Goal: Task Accomplishment & Management: Use online tool/utility

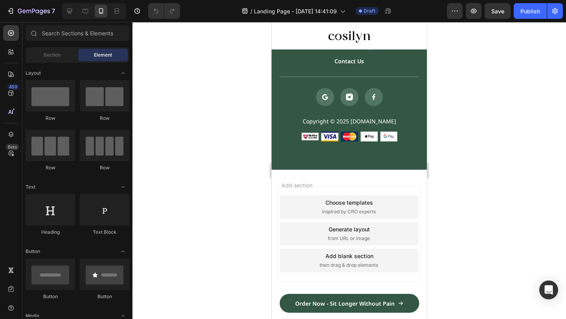
scroll to position [1814, 0]
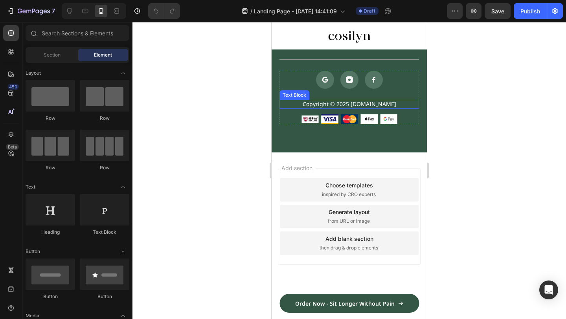
click at [369, 106] on p "Copyright © 2025 [DOMAIN_NAME]" at bounding box center [349, 104] width 138 height 7
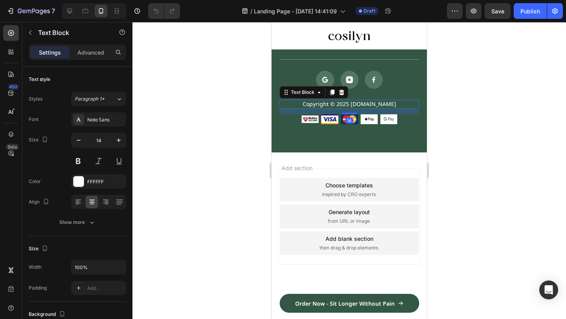
click at [369, 106] on p "Copyright © 2025 [DOMAIN_NAME]" at bounding box center [349, 104] width 138 height 7
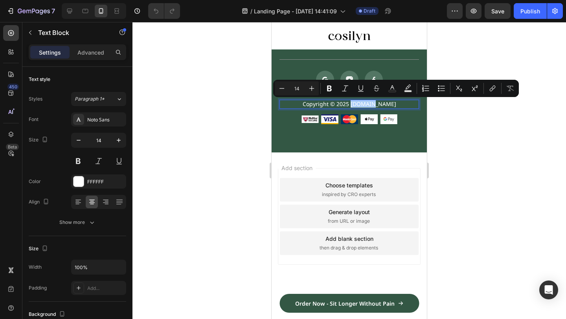
click at [463, 139] on div at bounding box center [349, 170] width 434 height 297
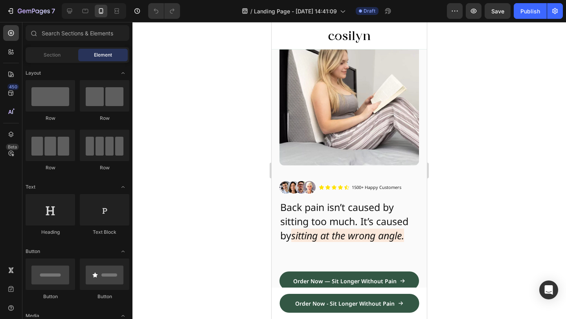
scroll to position [0, 0]
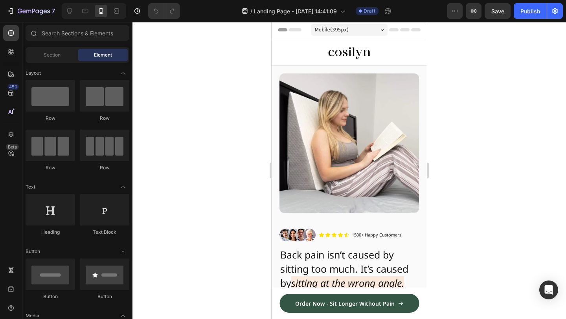
click at [358, 34] on div "Mobile ( 395 px)" at bounding box center [349, 30] width 76 height 12
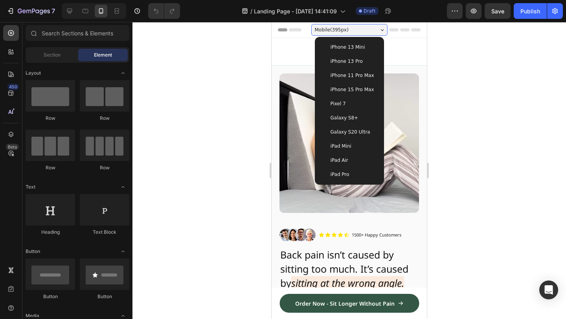
click at [356, 99] on div "Pixel 7" at bounding box center [349, 104] width 63 height 14
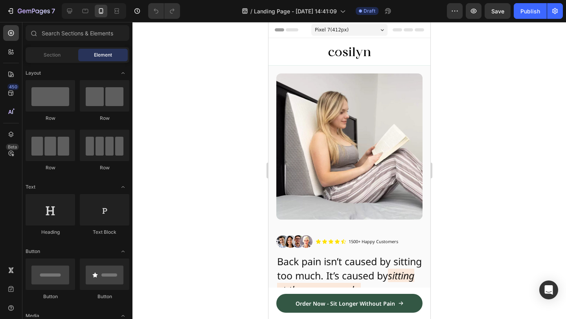
click at [352, 36] on div "Pixel 7 ( 412 px) iPhone 13 Mini iPhone 13 Pro iPhone 11 Pro Max iPhone 15 Pro …" at bounding box center [349, 31] width 76 height 16
click at [352, 28] on div "Pixel 7 ( 412 px)" at bounding box center [349, 30] width 76 height 12
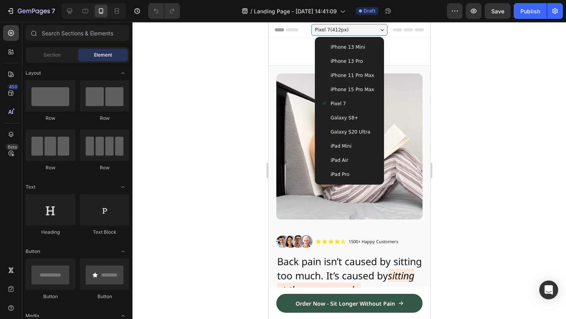
click at [352, 50] on span "iPhone 13 Mini" at bounding box center [347, 47] width 35 height 8
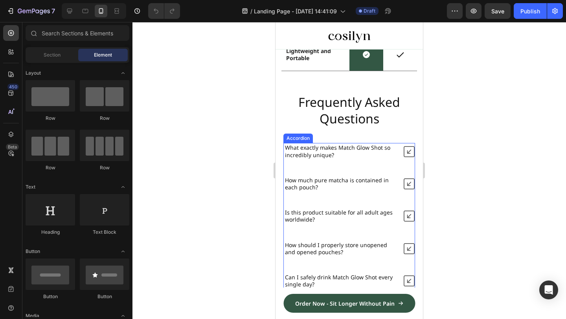
scroll to position [1835, 0]
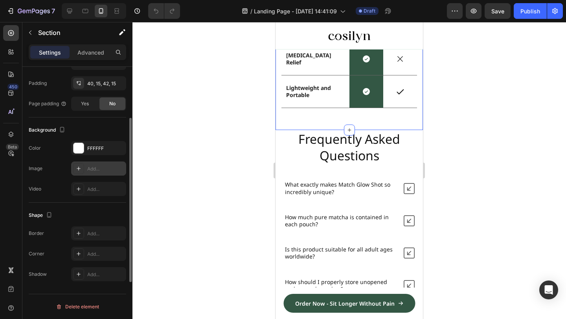
scroll to position [0, 0]
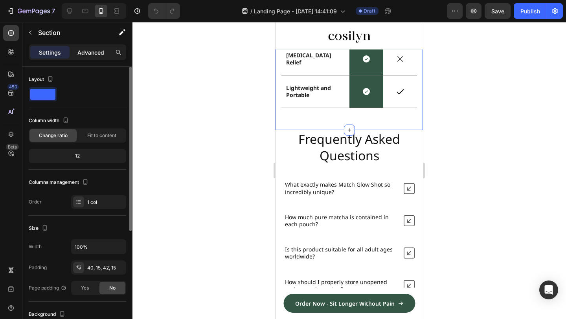
click at [102, 58] on div "Settings Advanced" at bounding box center [77, 52] width 97 height 16
click at [102, 57] on div "Advanced" at bounding box center [90, 52] width 39 height 13
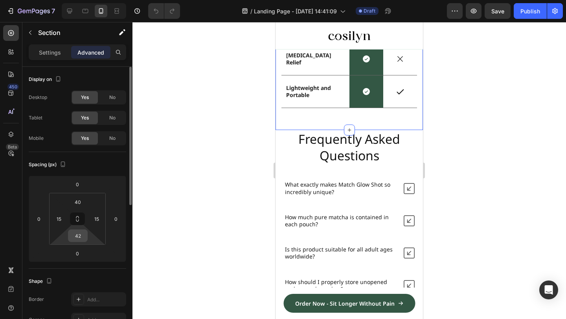
click at [76, 239] on input "42" at bounding box center [78, 236] width 16 height 12
type input "70"
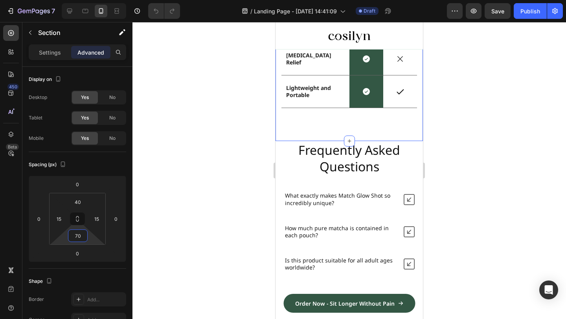
click at [524, 174] on div at bounding box center [349, 170] width 434 height 297
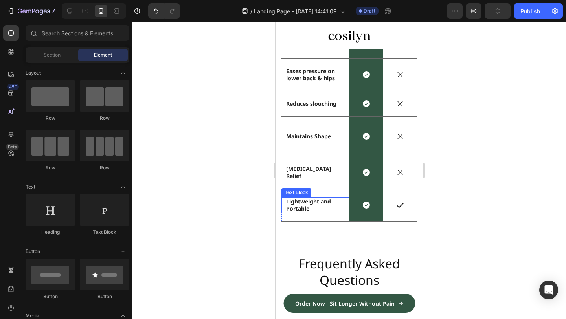
scroll to position [1687, 0]
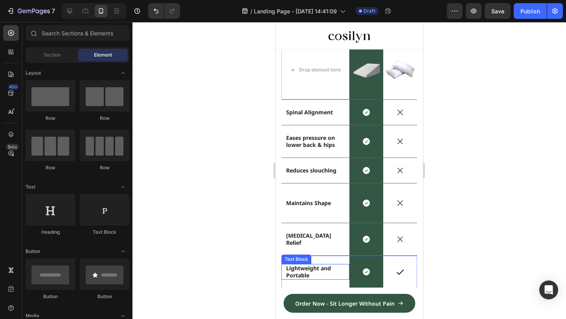
click at [307, 265] on strong "Lightweight and Portable" at bounding box center [308, 272] width 45 height 15
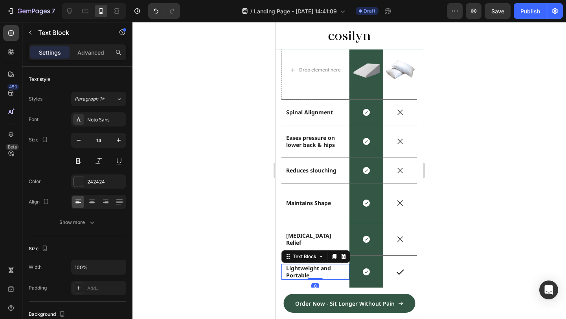
click at [307, 265] on strong "Lightweight and Portable" at bounding box center [308, 272] width 45 height 15
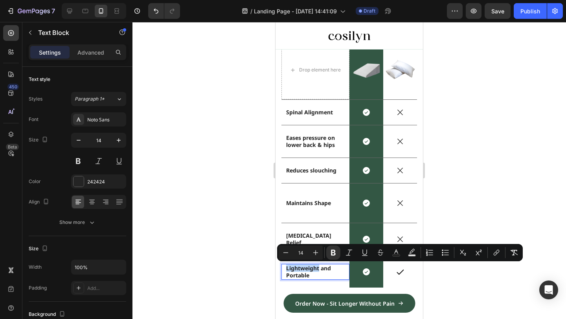
click at [303, 271] on strong "Lightweight and Portable" at bounding box center [308, 272] width 45 height 15
drag, startPoint x: 322, startPoint y: 274, endPoint x: 284, endPoint y: 265, distance: 39.0
click at [284, 265] on div "Lightweight and Portable Text Block 0" at bounding box center [315, 272] width 68 height 16
click at [248, 244] on div at bounding box center [349, 170] width 434 height 297
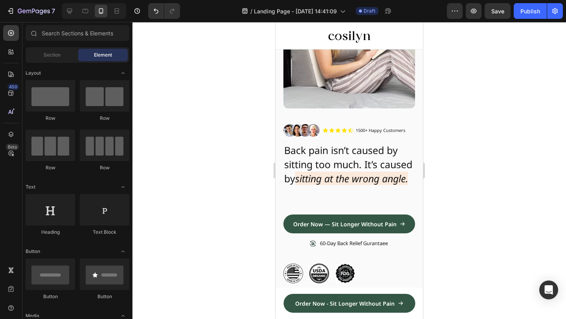
scroll to position [0, 0]
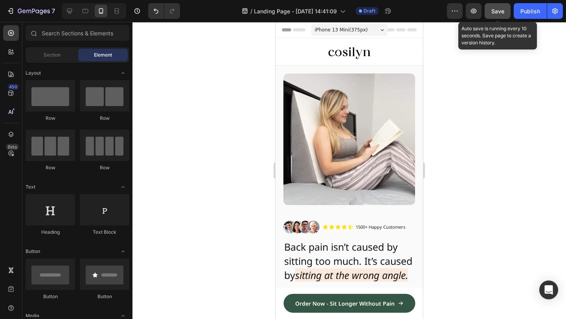
click at [490, 15] on button "Save" at bounding box center [498, 11] width 26 height 16
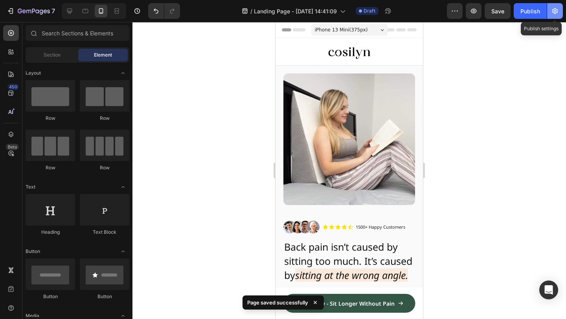
click at [558, 9] on icon "button" at bounding box center [555, 11] width 8 height 8
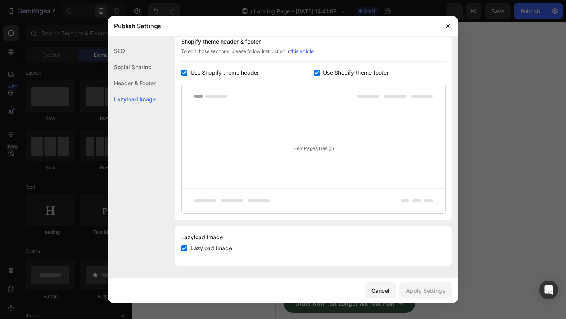
scroll to position [373, 0]
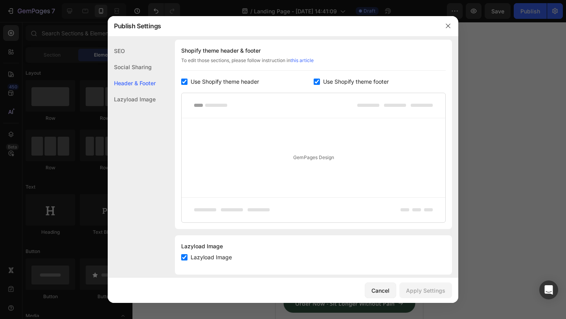
click at [181, 80] on div "Shopify theme header & footer To edit those sections, please follow instruction…" at bounding box center [313, 134] width 277 height 189
click at [187, 80] on input "checkbox" at bounding box center [184, 82] width 6 height 6
checkbox input "false"
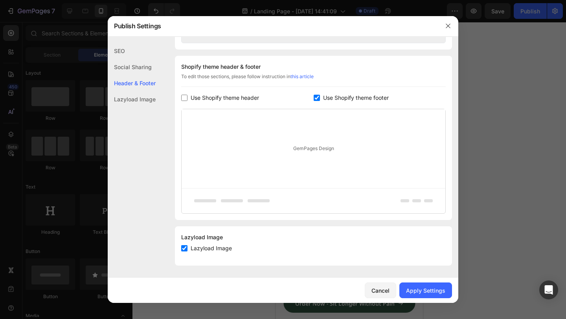
scroll to position [357, 0]
click at [367, 96] on span "Use Shopify theme footer" at bounding box center [356, 97] width 66 height 9
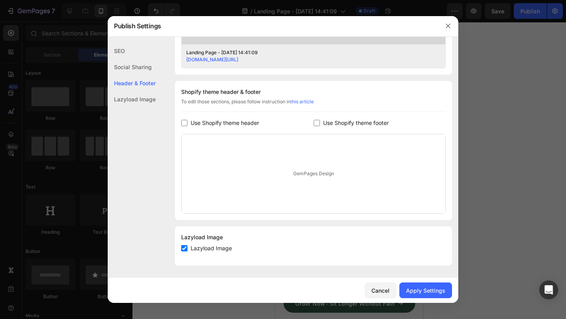
scroll to position [332, 0]
click at [335, 120] on span "Use Shopify theme footer" at bounding box center [356, 122] width 66 height 9
checkbox input "true"
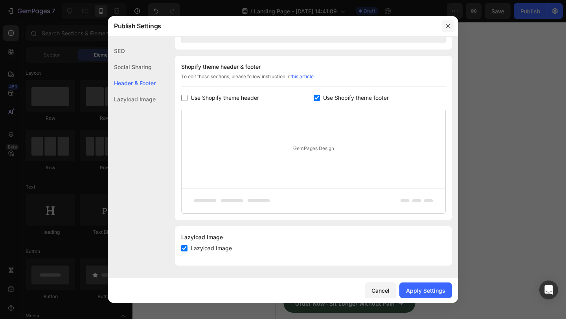
click at [450, 31] on button "button" at bounding box center [448, 26] width 13 height 13
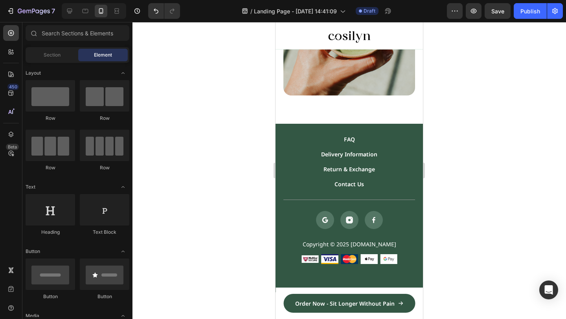
scroll to position [2280, 0]
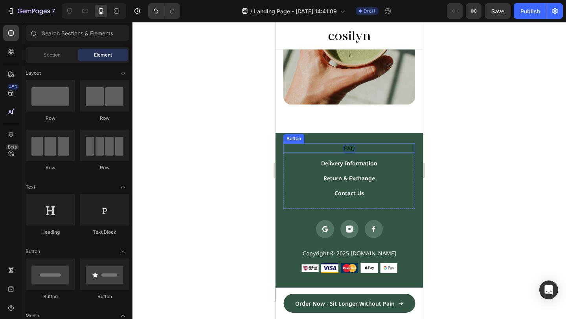
click at [350, 149] on div "FAQ" at bounding box center [349, 148] width 11 height 7
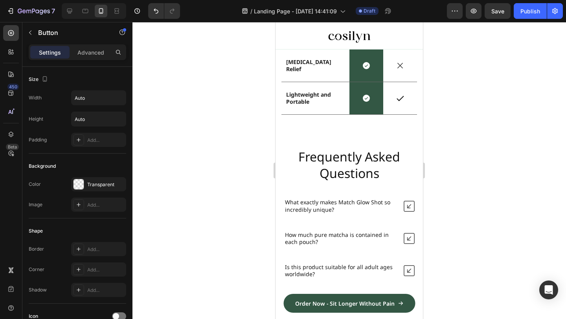
scroll to position [1850, 0]
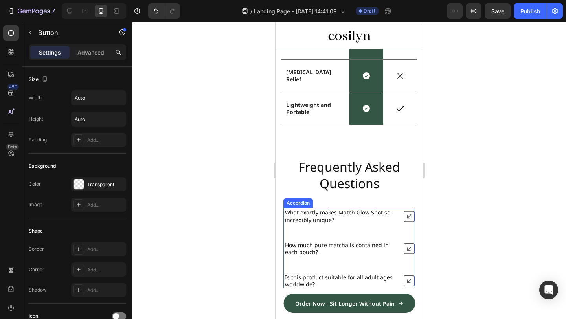
click at [362, 215] on p "What exactly makes Match Glow Shot so incredibly unique?" at bounding box center [340, 216] width 111 height 14
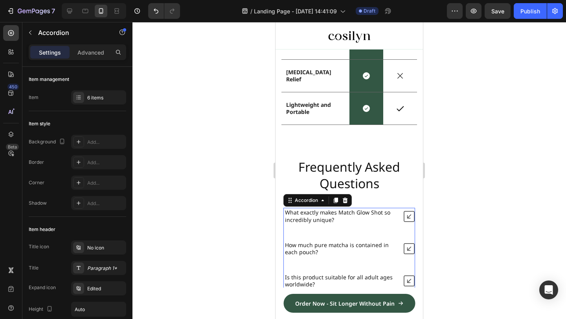
click at [408, 217] on icon at bounding box center [409, 216] width 11 height 11
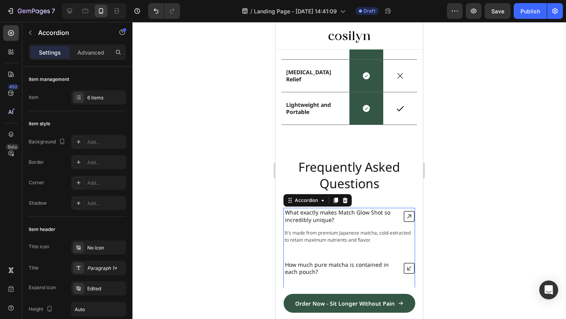
click at [408, 217] on icon at bounding box center [409, 216] width 11 height 11
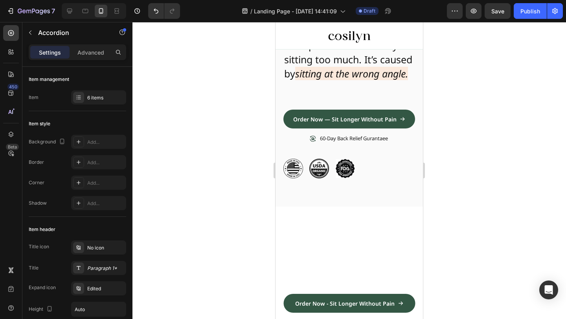
scroll to position [0, 0]
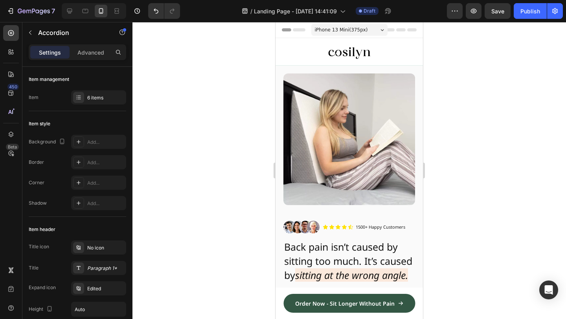
click at [369, 27] on div "iPhone 13 Mini ( 375 px)" at bounding box center [349, 30] width 76 height 12
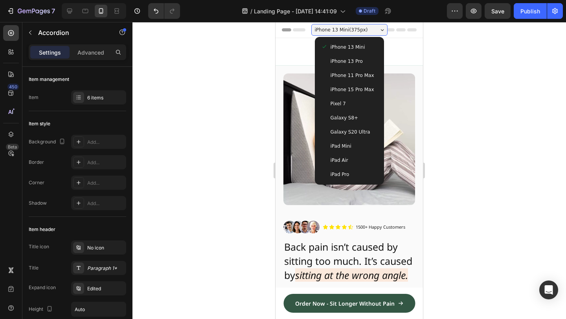
click at [369, 27] on div "iPhone 13 Mini ( 375 px)" at bounding box center [349, 30] width 76 height 12
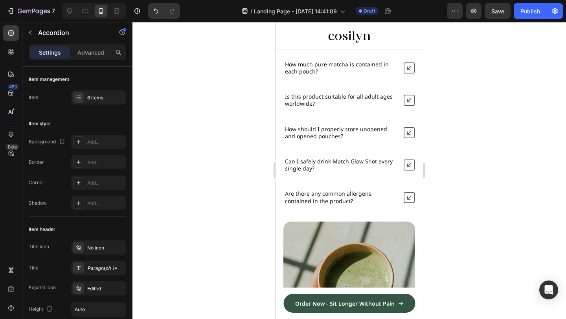
scroll to position [2082, 0]
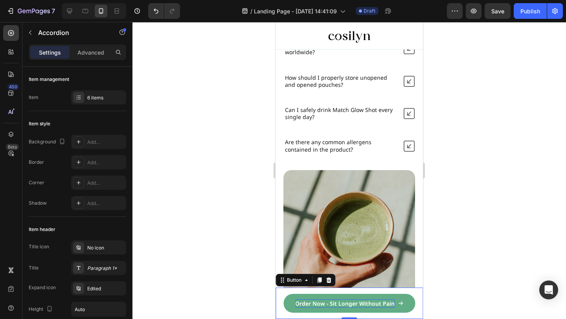
click at [328, 300] on p "Order Now - Sit Longer Without Pain" at bounding box center [344, 303] width 99 height 8
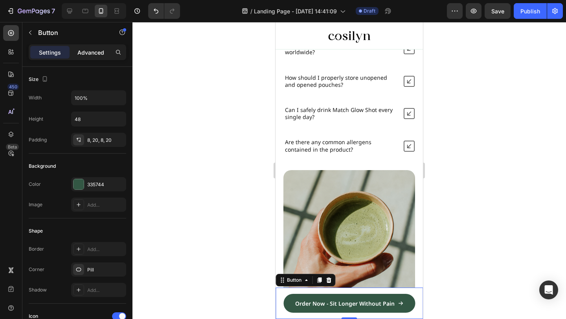
click at [89, 57] on div "Advanced" at bounding box center [90, 52] width 39 height 13
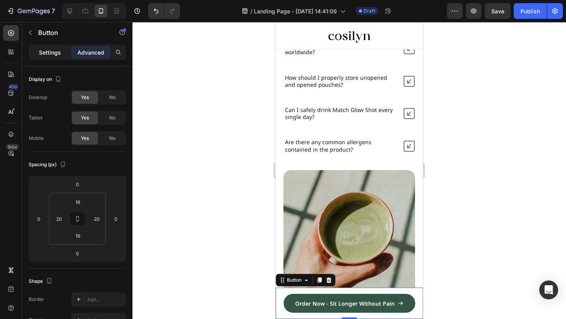
click at [59, 55] on p "Settings" at bounding box center [50, 52] width 22 height 8
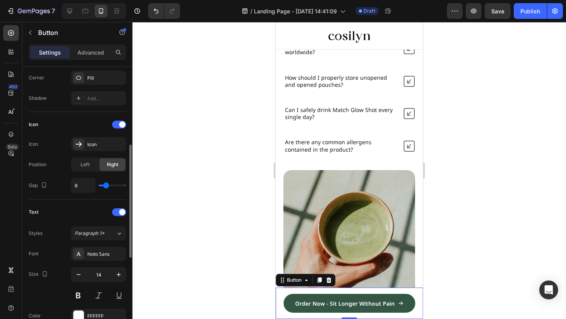
scroll to position [191, 0]
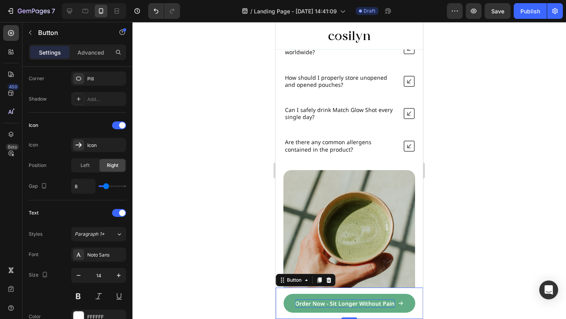
click at [333, 306] on p "Order Now - Sit Longer Without Pain" at bounding box center [344, 303] width 99 height 8
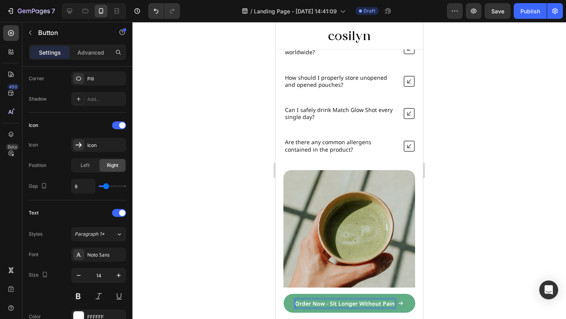
click at [297, 304] on p "Order Now - Sit Longer Without Pain" at bounding box center [344, 303] width 99 height 8
click at [336, 302] on p "Order Now - Sit Longer Without Pain" at bounding box center [344, 303] width 99 height 8
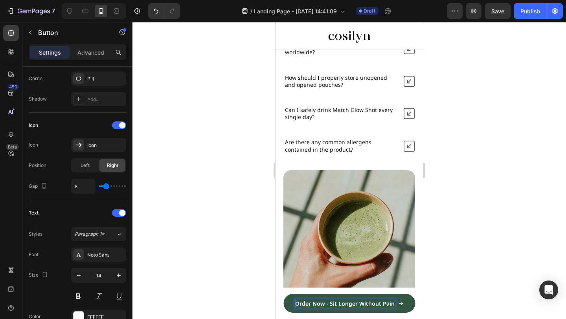
click at [503, 232] on div at bounding box center [349, 170] width 434 height 297
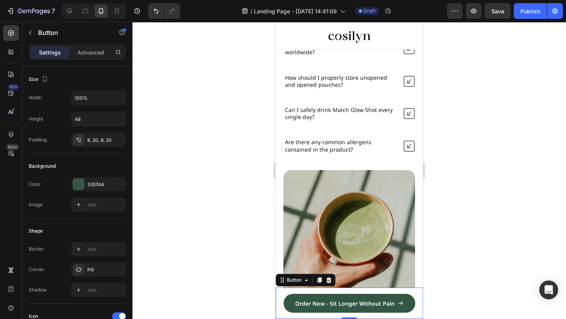
click at [288, 295] on div "Order Now - Sit Longer Without Pain Button 0" at bounding box center [349, 303] width 147 height 31
click at [288, 281] on div "Button" at bounding box center [294, 280] width 18 height 7
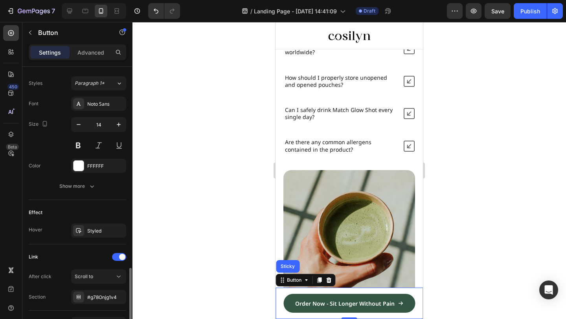
scroll to position [392, 0]
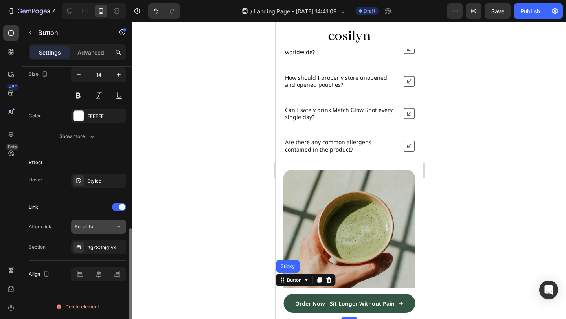
click at [88, 220] on button "Scroll to" at bounding box center [98, 227] width 55 height 14
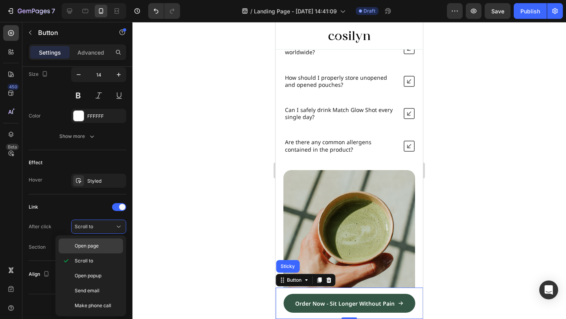
click at [87, 243] on span "Open page" at bounding box center [87, 246] width 24 height 7
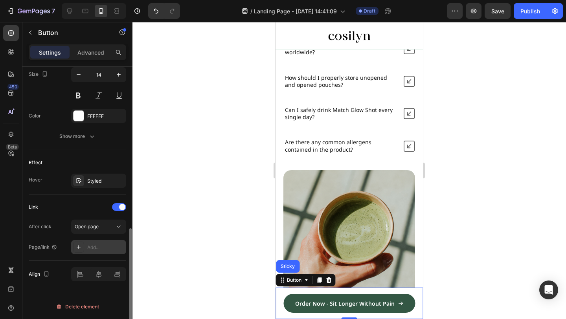
click at [99, 246] on div "Add..." at bounding box center [105, 247] width 37 height 7
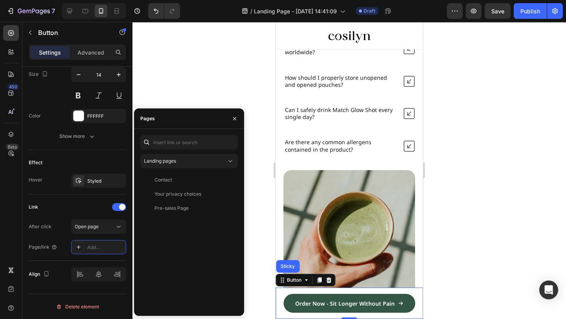
click at [232, 84] on div at bounding box center [349, 170] width 434 height 297
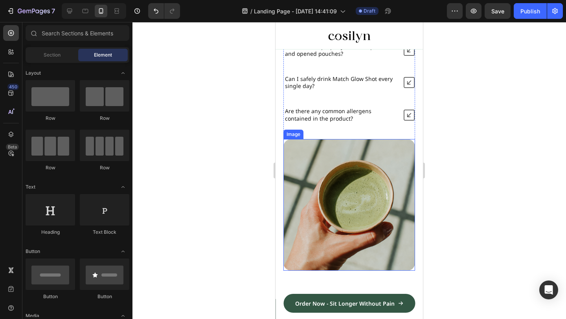
scroll to position [2154, 0]
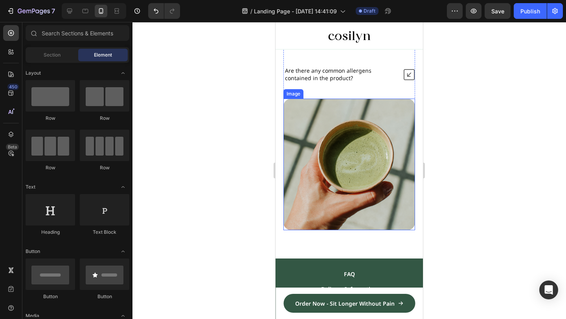
click at [363, 188] on img at bounding box center [349, 165] width 132 height 132
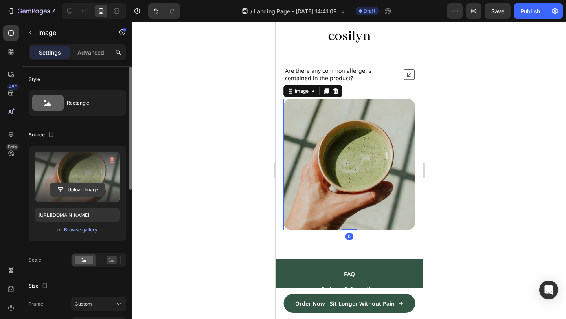
click at [71, 188] on input "file" at bounding box center [77, 189] width 54 height 13
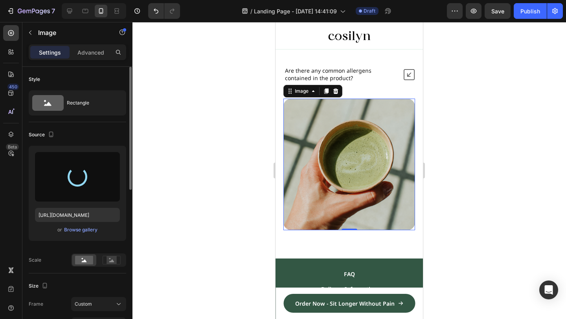
type input "[URL][DOMAIN_NAME]"
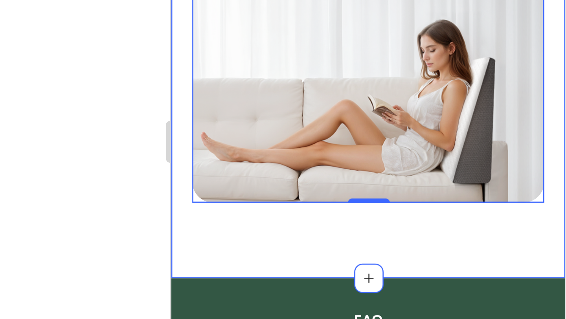
scroll to position [2140, 0]
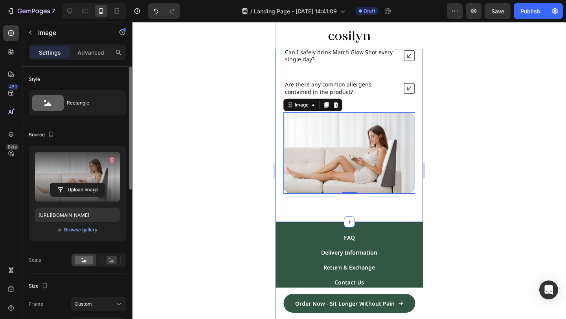
click at [493, 185] on div at bounding box center [349, 170] width 434 height 297
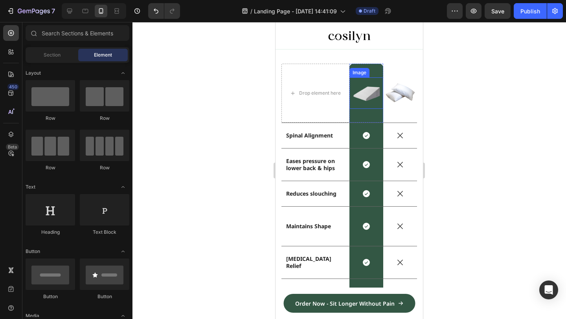
scroll to position [1665, 0]
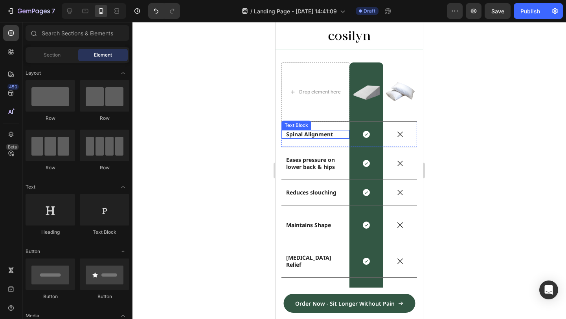
click at [297, 134] on strong "Spinal Alignment" at bounding box center [309, 133] width 47 height 7
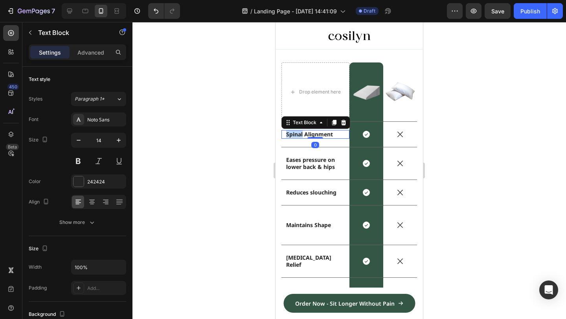
click at [297, 134] on strong "Spinal Alignment" at bounding box center [309, 133] width 47 height 7
click at [496, 114] on div at bounding box center [349, 170] width 434 height 297
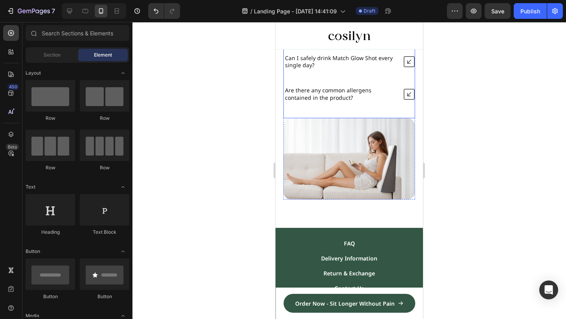
scroll to position [2151, 0]
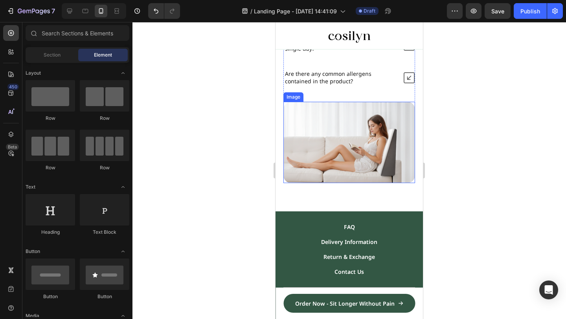
click at [361, 148] on img at bounding box center [349, 142] width 132 height 81
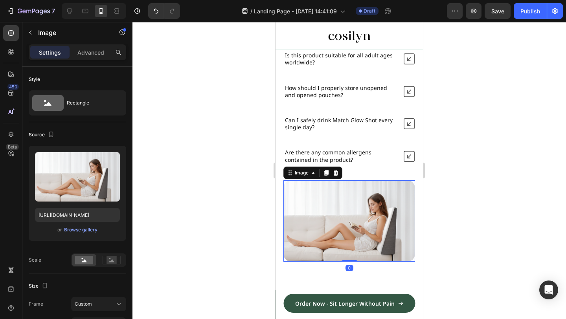
scroll to position [1902, 0]
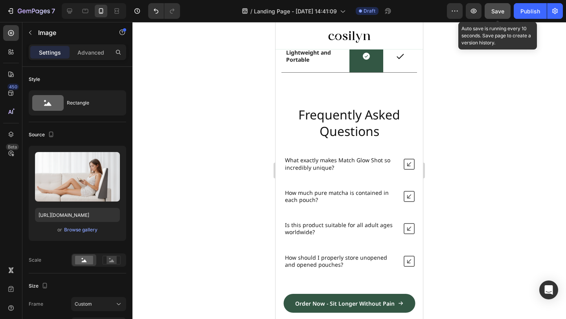
click at [503, 16] on button "Save" at bounding box center [498, 11] width 26 height 16
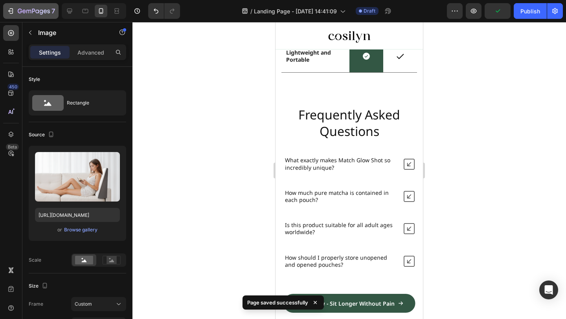
click at [11, 18] on button "7" at bounding box center [30, 11] width 55 height 16
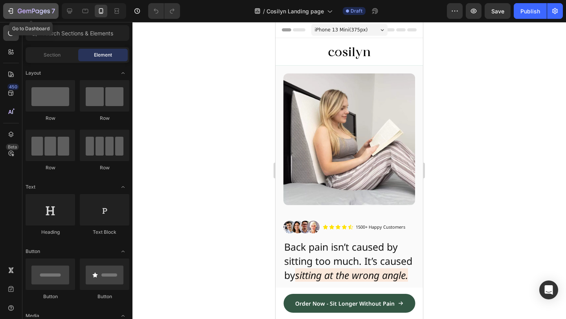
click at [12, 10] on icon "button" at bounding box center [11, 11] width 8 height 8
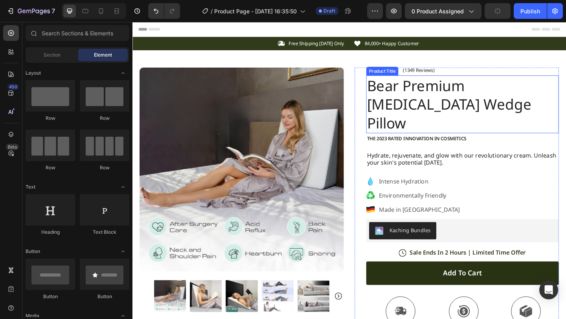
click at [471, 88] on h1 "Bear Premium [MEDICAL_DATA] Wedge Pillow" at bounding box center [491, 111] width 209 height 63
